Goal: Transaction & Acquisition: Obtain resource

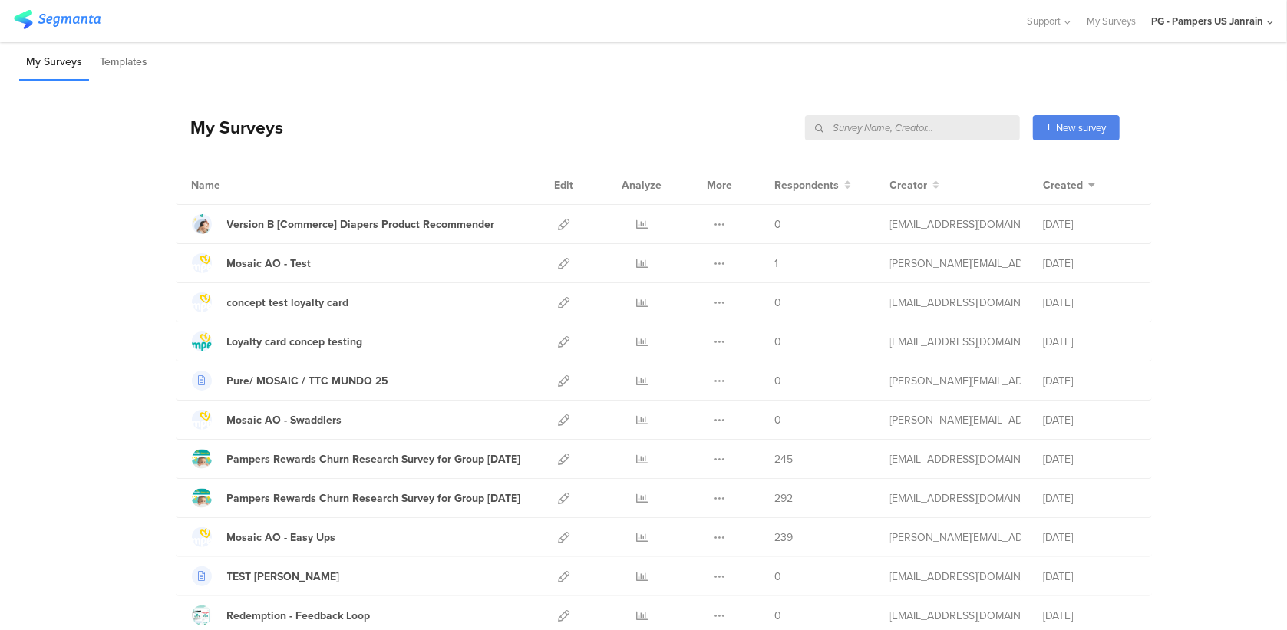
click at [943, 121] on input "text" at bounding box center [912, 127] width 215 height 25
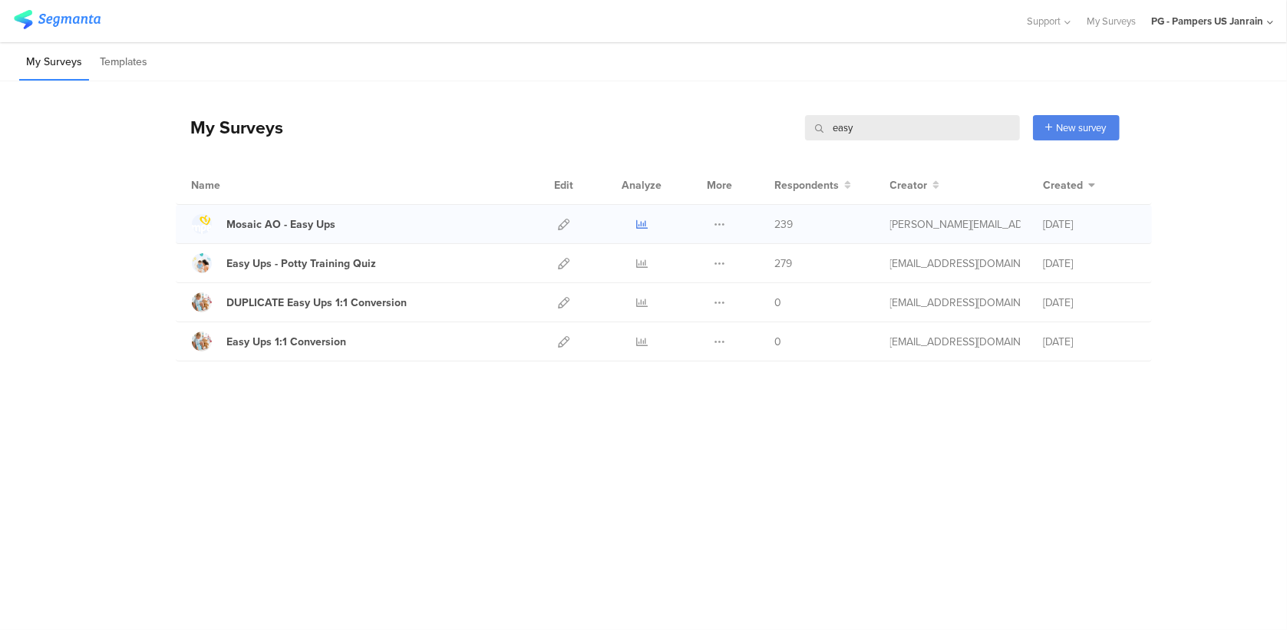
type input "easy"
click at [636, 224] on icon at bounding box center [642, 225] width 12 height 12
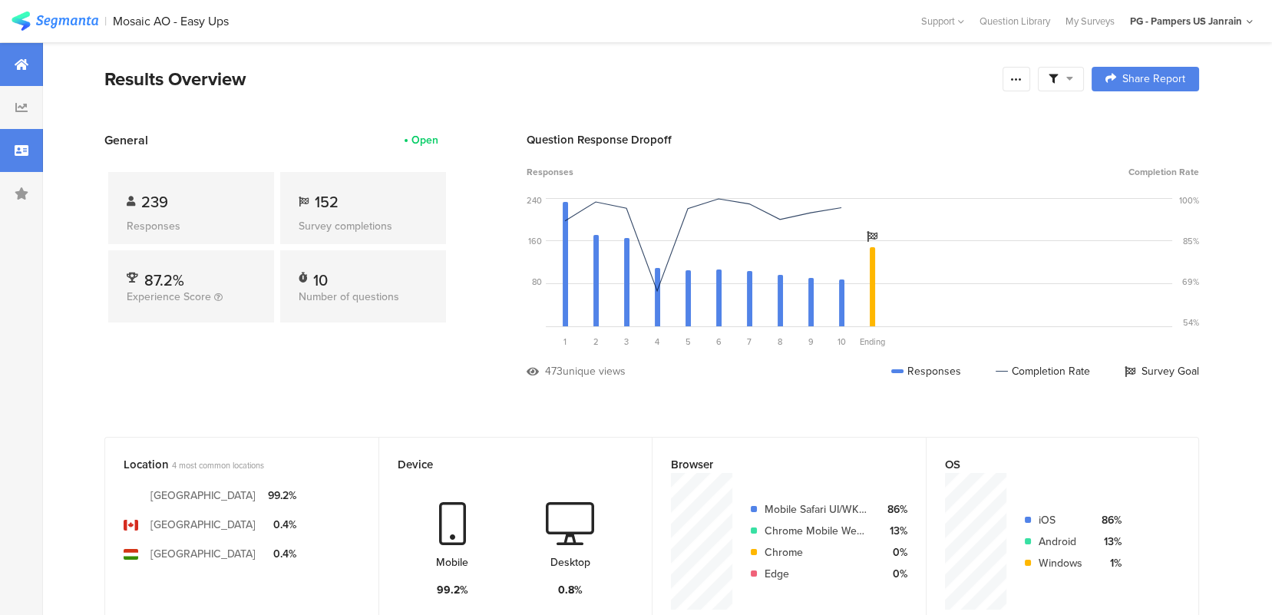
click at [8, 150] on div at bounding box center [21, 150] width 43 height 43
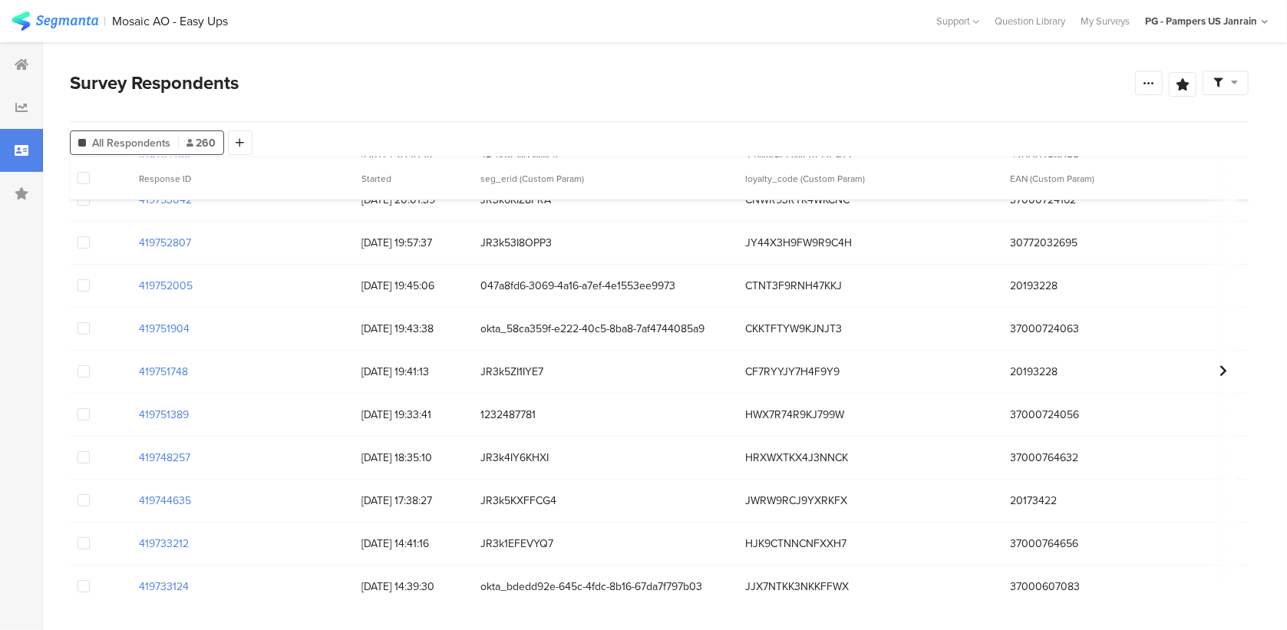
scroll to position [3995, 0]
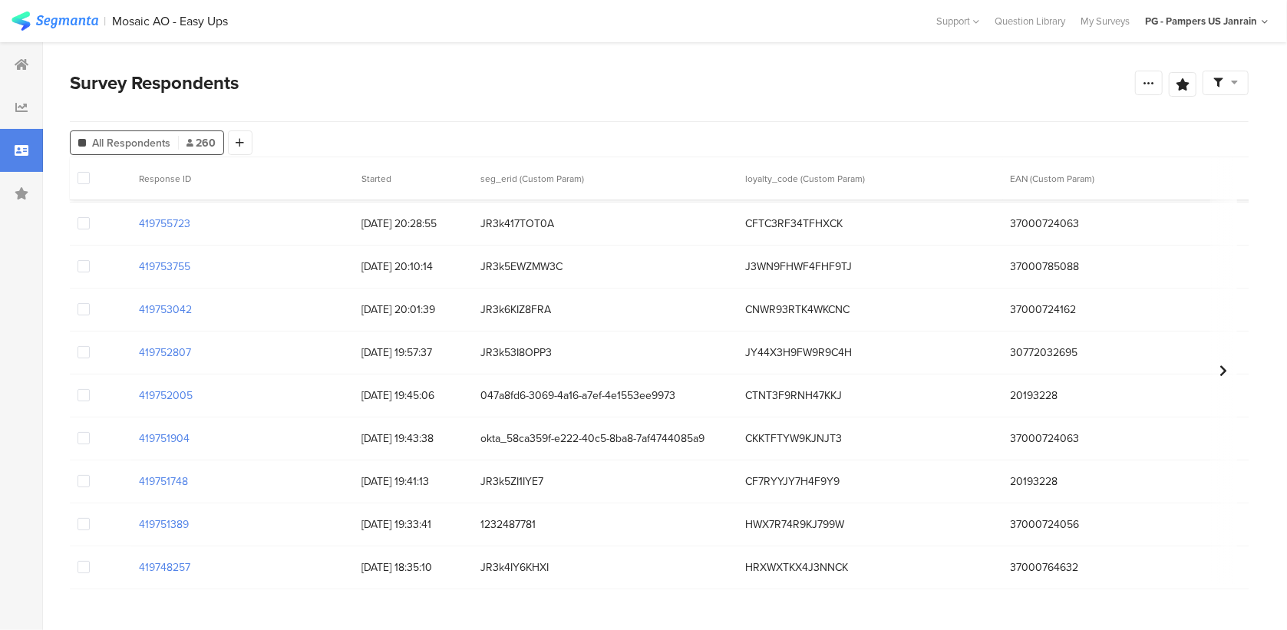
click at [1240, 82] on div at bounding box center [1226, 83] width 46 height 25
click at [1155, 88] on div at bounding box center [1149, 83] width 28 height 25
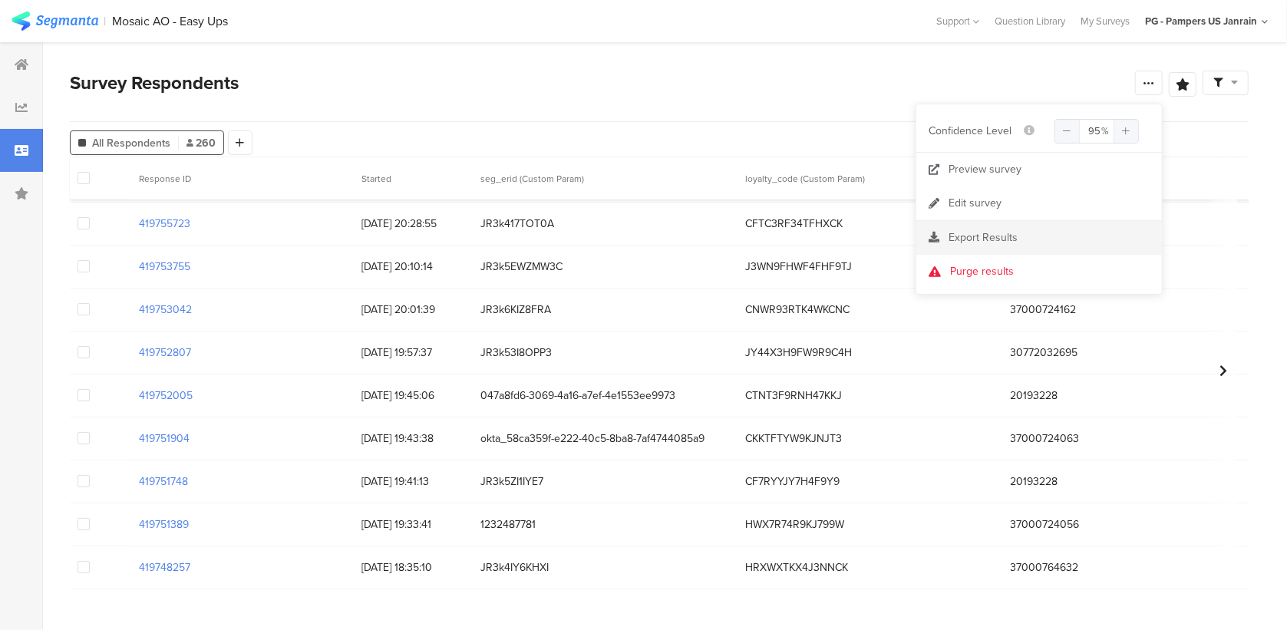
click at [1003, 230] on span "Export Results" at bounding box center [983, 238] width 69 height 16
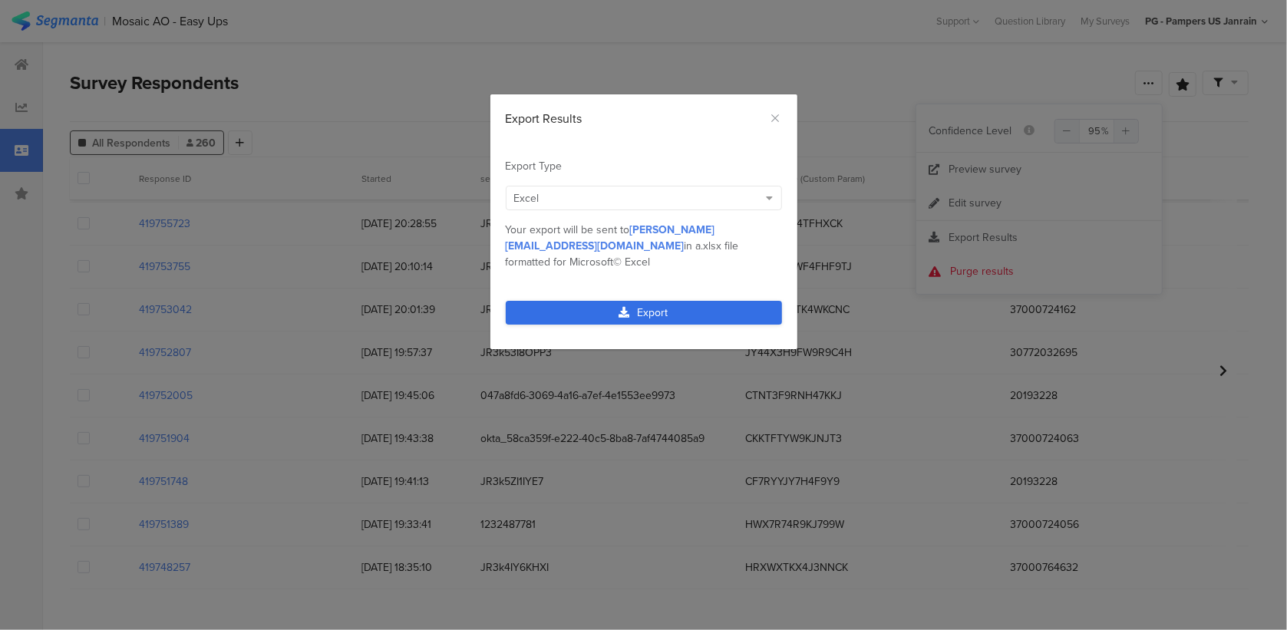
click at [651, 302] on link "Export" at bounding box center [644, 313] width 276 height 24
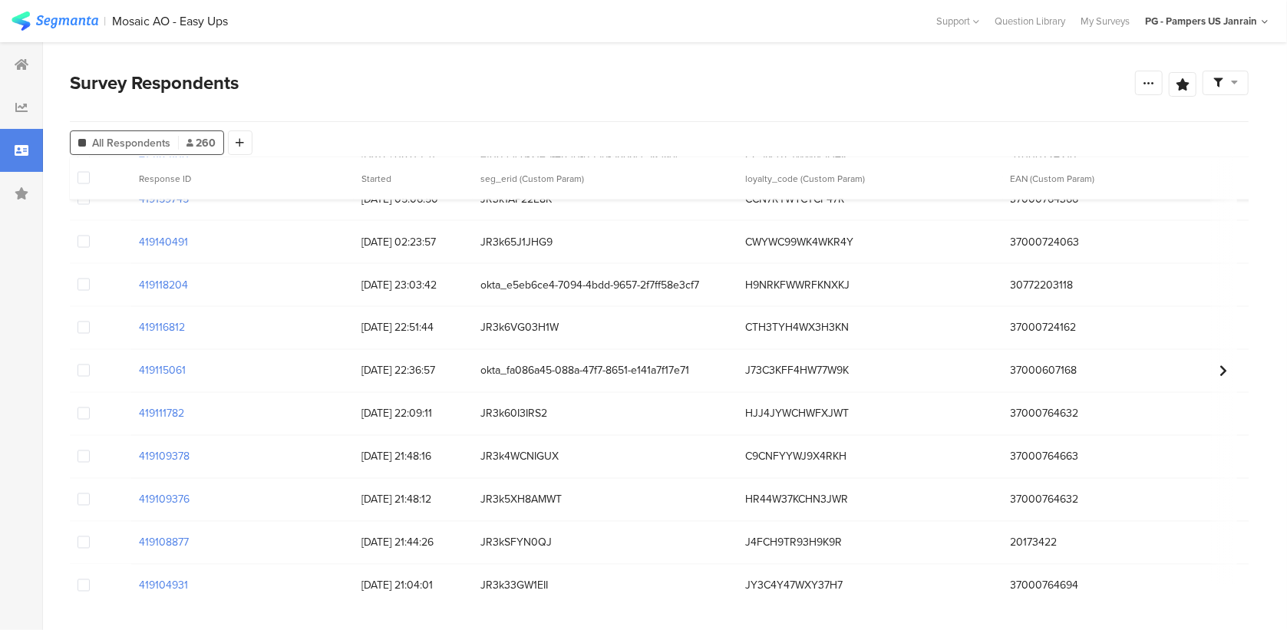
scroll to position [9829, 0]
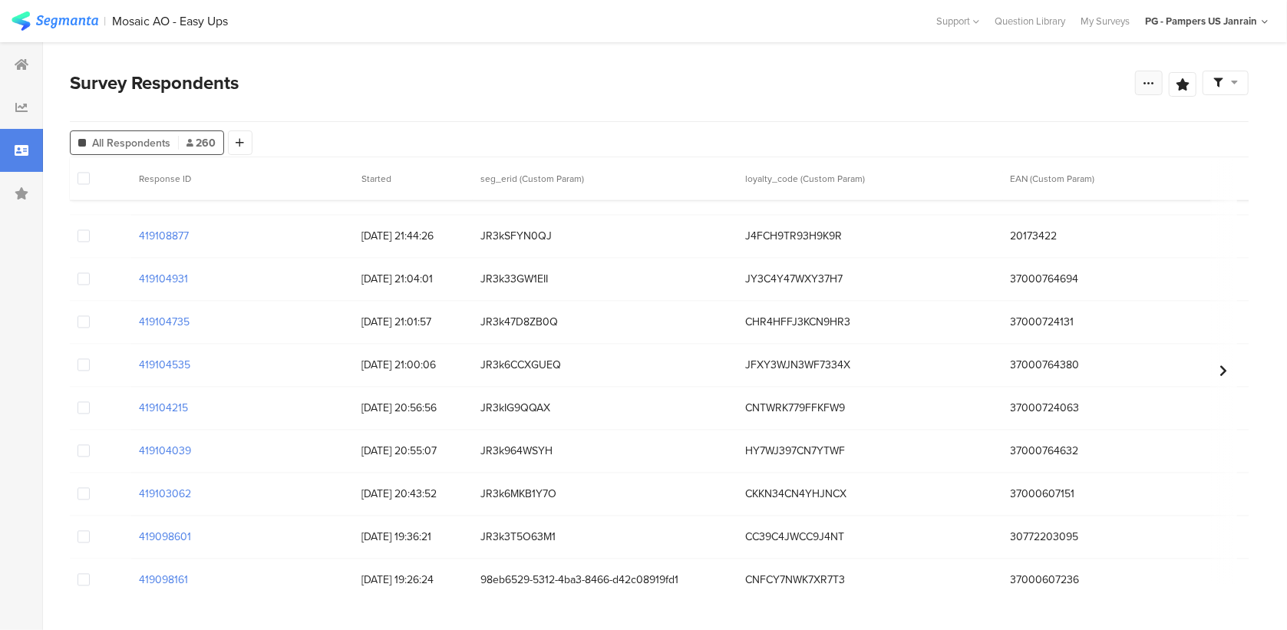
click at [1154, 83] on icon at bounding box center [1149, 83] width 12 height 12
click at [525, 236] on span "JR3kSFYN0QJ" at bounding box center [605, 236] width 249 height 16
copy span "JR3kSFYN0QJ"
click at [666, 61] on section "Survey Respondents Save Analysis Name Save Cancel All Respondents 260 Add Segme…" at bounding box center [659, 336] width 1233 height 588
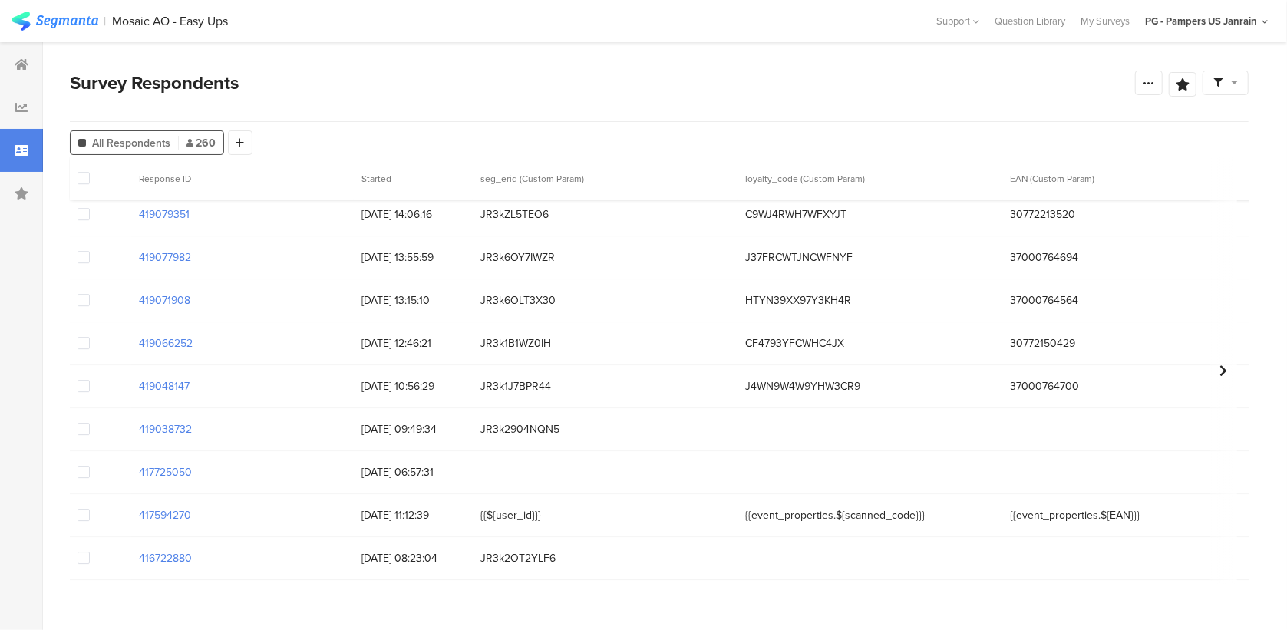
scroll to position [10812, 0]
click at [507, 249] on span "JR3k6OY7IWZR" at bounding box center [605, 257] width 249 height 16
click at [601, 421] on div "JR3k2904NQN5" at bounding box center [605, 429] width 265 height 31
click at [1151, 73] on div at bounding box center [1149, 83] width 28 height 25
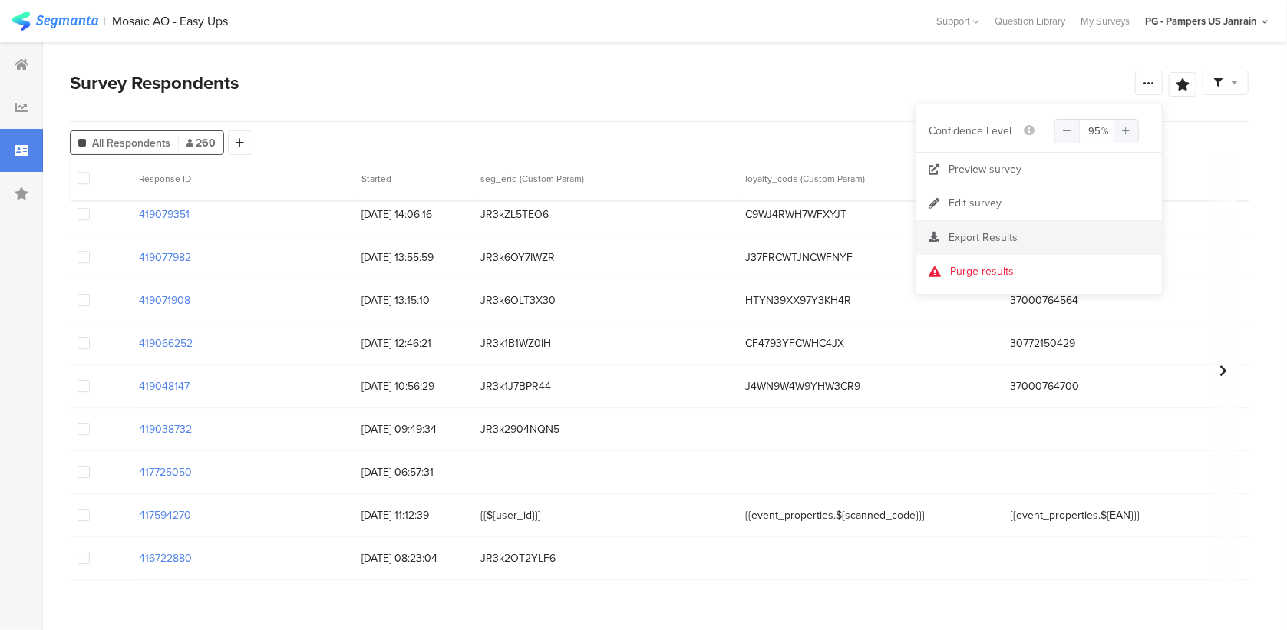
click at [982, 239] on span "Export Results" at bounding box center [983, 238] width 69 height 16
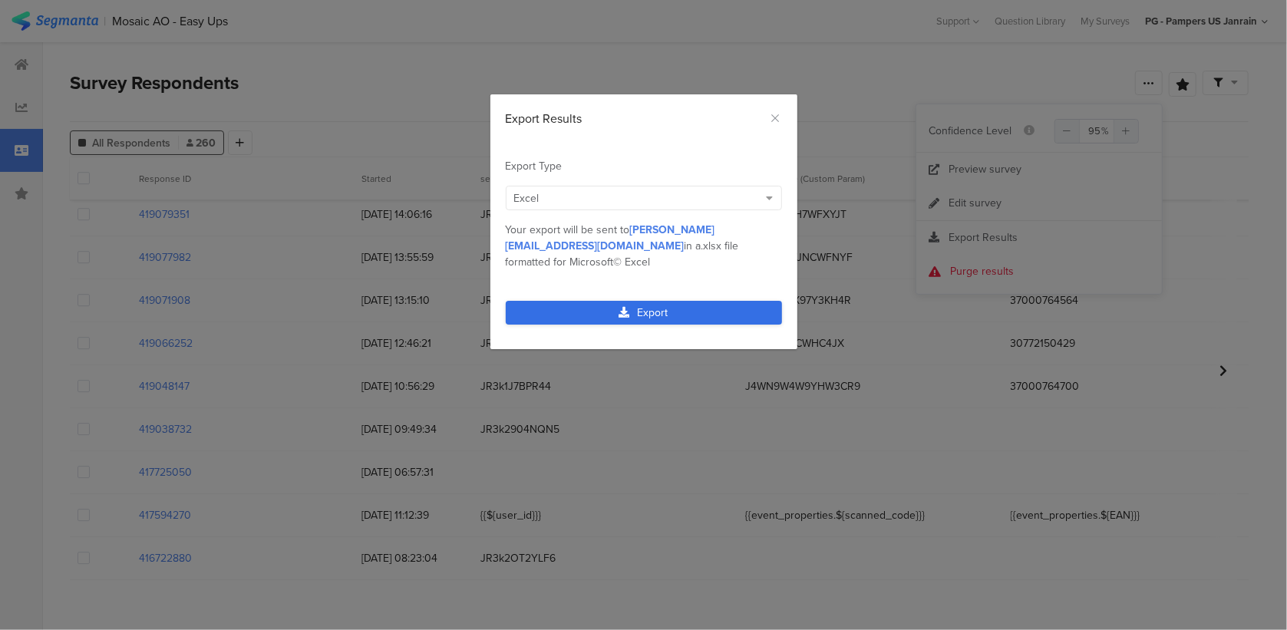
click at [733, 301] on link "Export" at bounding box center [644, 313] width 276 height 24
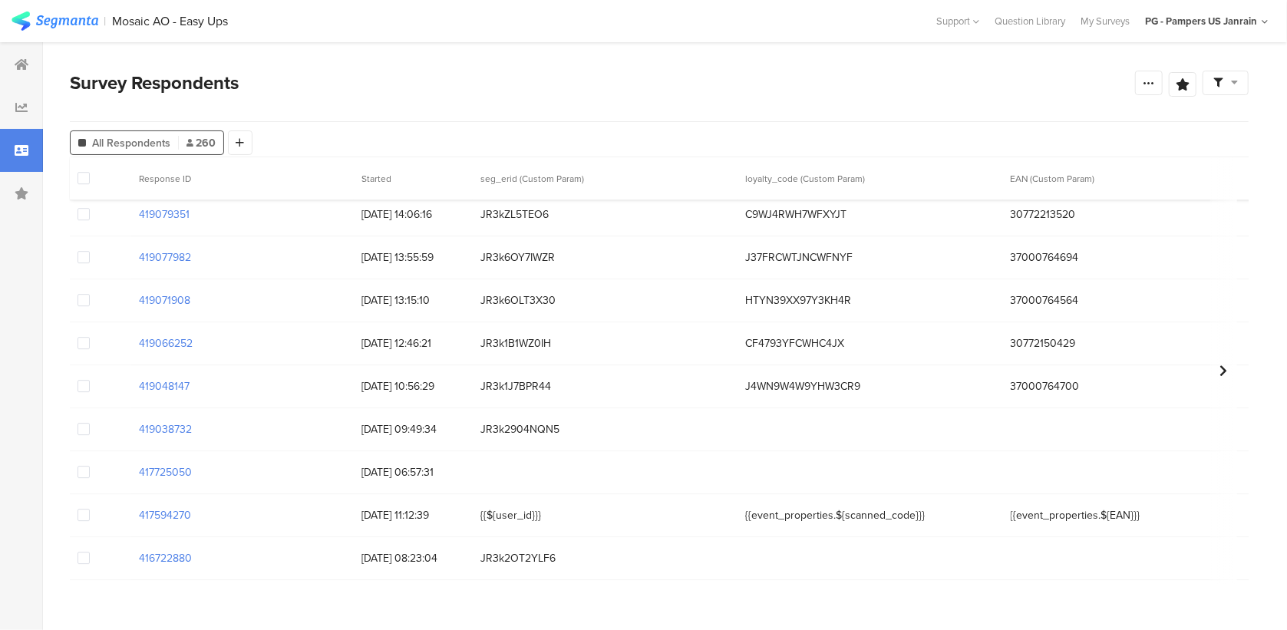
click at [668, 79] on div "Survey Respondents" at bounding box center [602, 83] width 1065 height 28
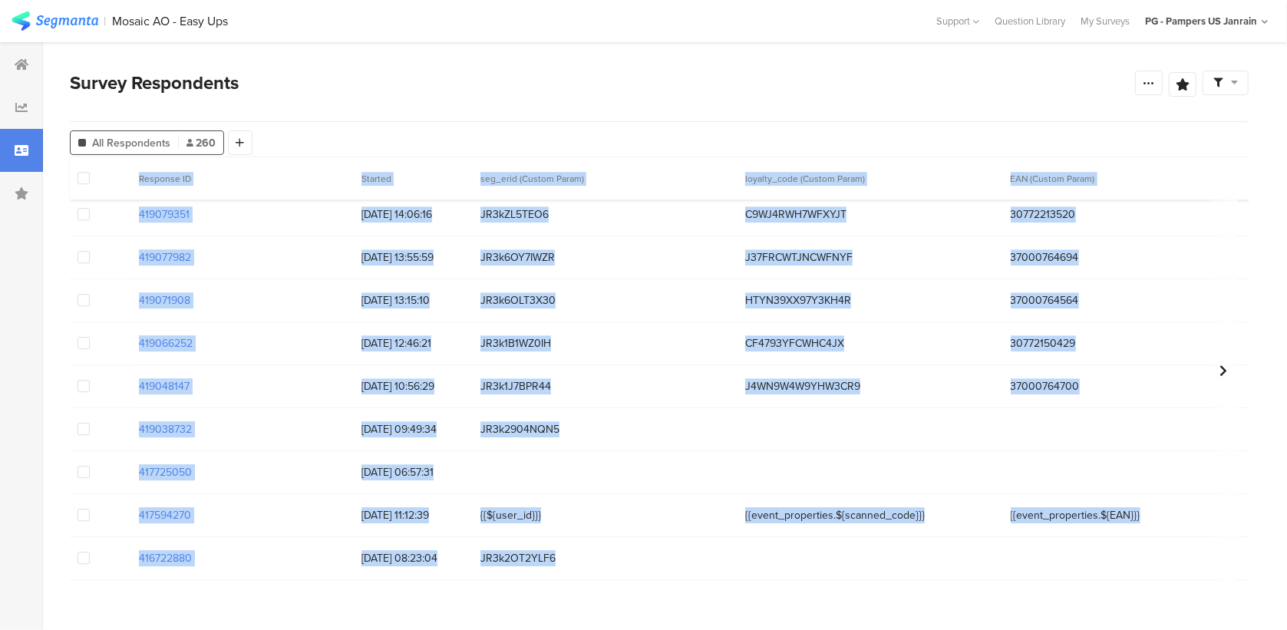
drag, startPoint x: 113, startPoint y: 169, endPoint x: 918, endPoint y: 690, distance: 959.2
click at [918, 629] on html "You are using an unsupported version of Internet Explorer. Unsupported browsers…" at bounding box center [643, 315] width 1287 height 630
copy div "Response ID Started seg_erid (Custom Param) loyalty_code (Custom Param) EAN (Cu…"
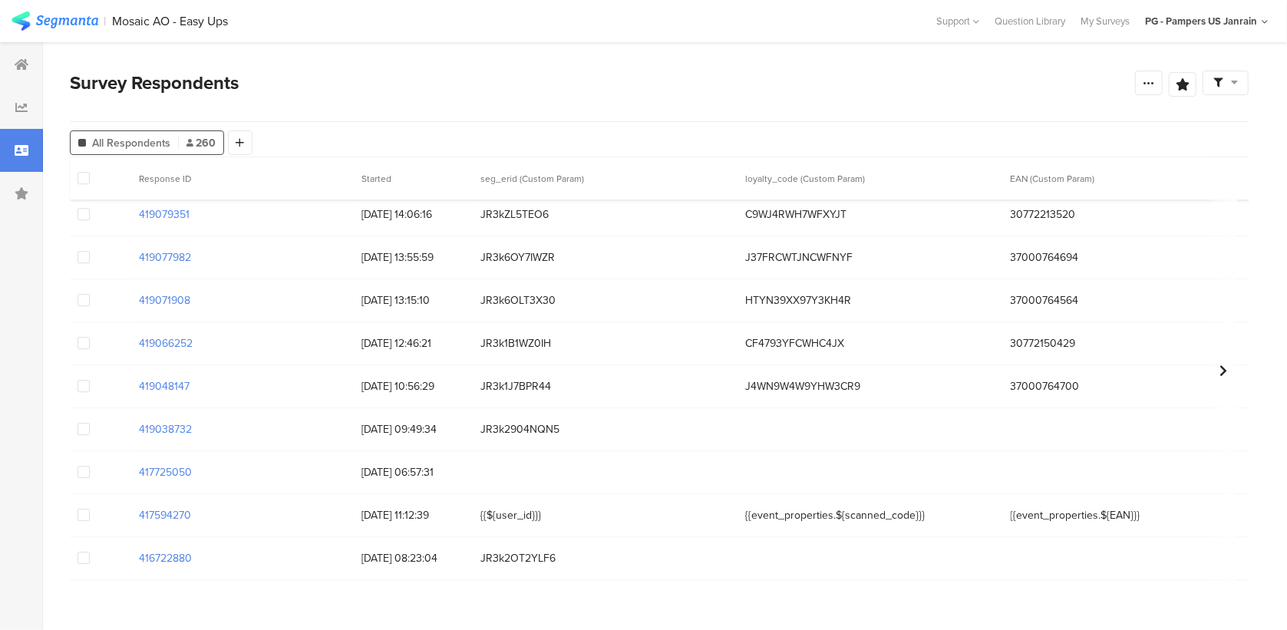
click at [516, 101] on div "Survey Respondents Save Analysis Name Save Cancel" at bounding box center [659, 95] width 1179 height 53
